Goal: Find specific fact

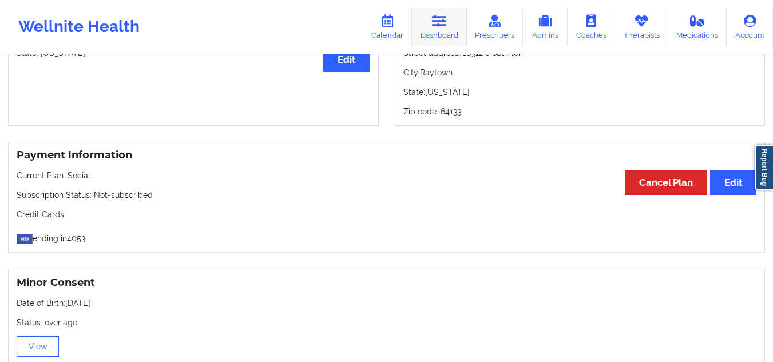
scroll to position [695, 0]
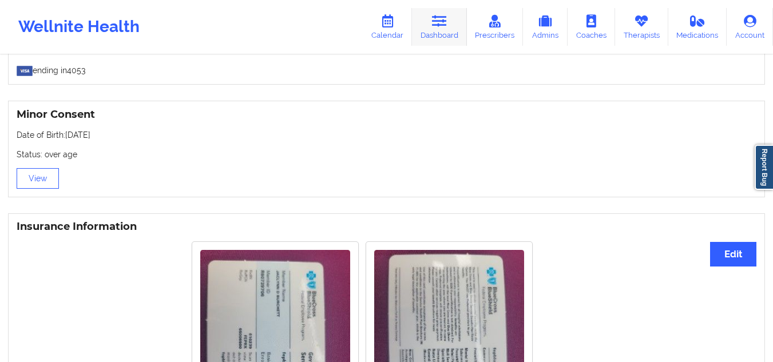
click at [386, 24] on icon at bounding box center [439, 21] width 15 height 13
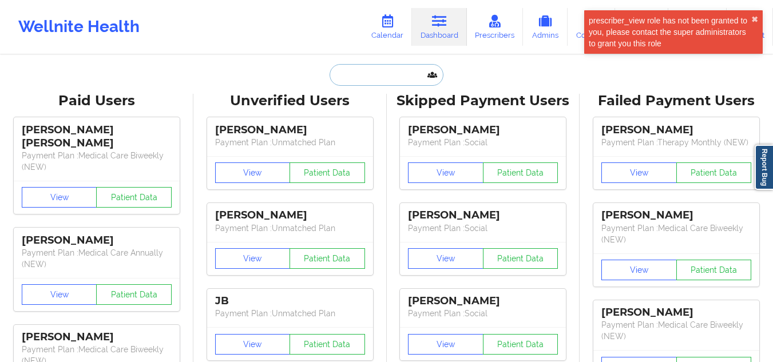
paste input "[PERSON_NAME]"
click at [383, 81] on input "[PERSON_NAME]" at bounding box center [386, 75] width 113 height 22
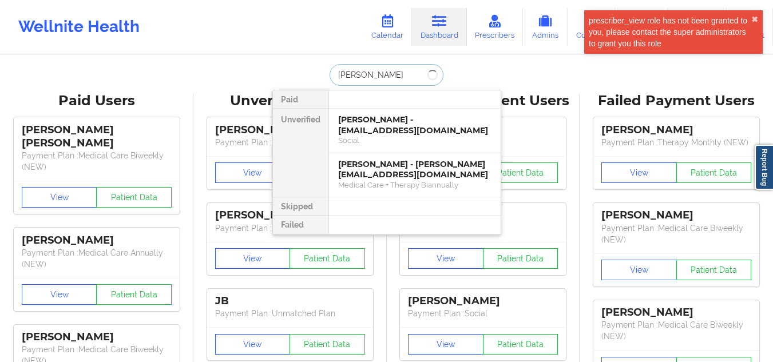
type input "[PERSON_NAME] di"
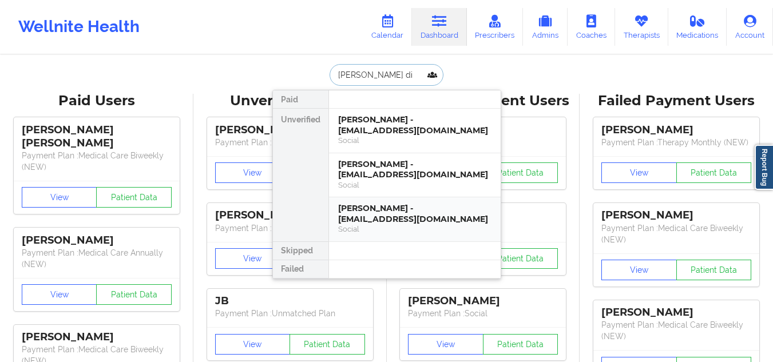
click at [370, 180] on div "[PERSON_NAME] - [EMAIL_ADDRESS][DOMAIN_NAME]" at bounding box center [414, 213] width 153 height 21
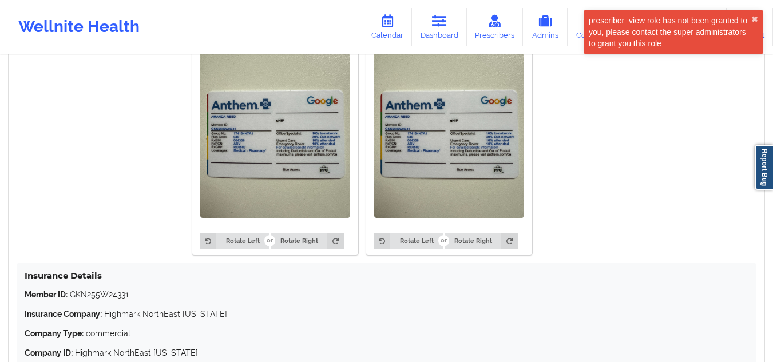
scroll to position [867, 0]
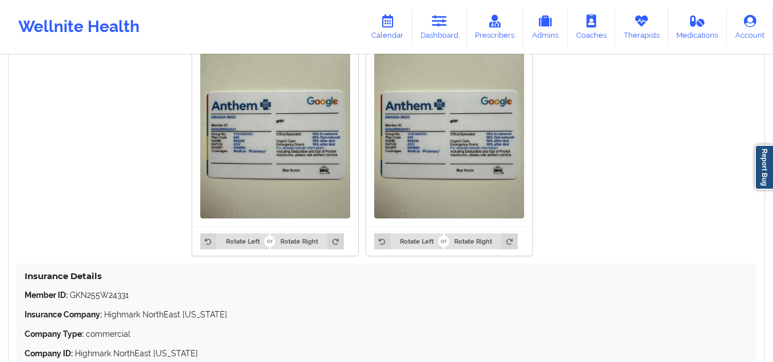
click at [111, 180] on p "Member ID: GKN255W24331" at bounding box center [387, 295] width 724 height 11
copy p "GKN255W24331"
